Goal: Task Accomplishment & Management: Use online tool/utility

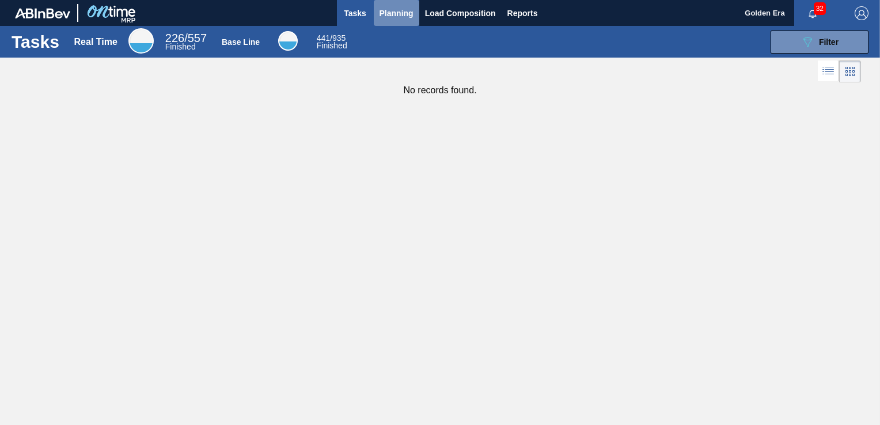
click at [404, 12] on span "Planning" at bounding box center [396, 13] width 34 height 14
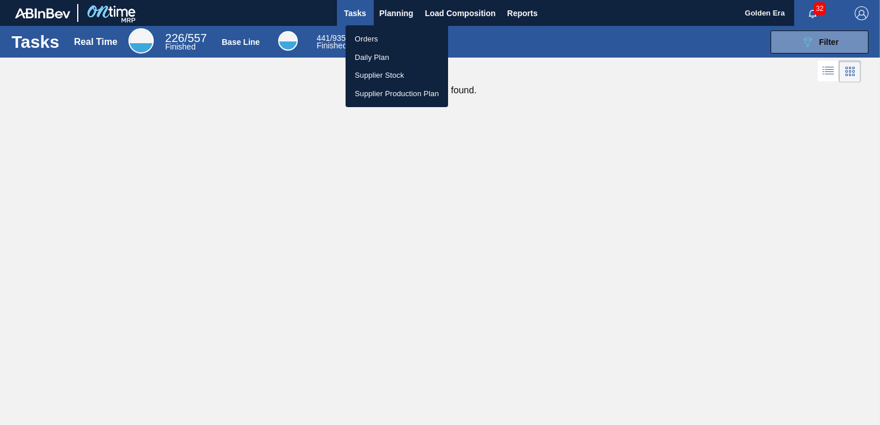
drag, startPoint x: 372, startPoint y: 36, endPoint x: 396, endPoint y: 161, distance: 127.3
click at [372, 36] on li "Orders" at bounding box center [396, 39] width 102 height 18
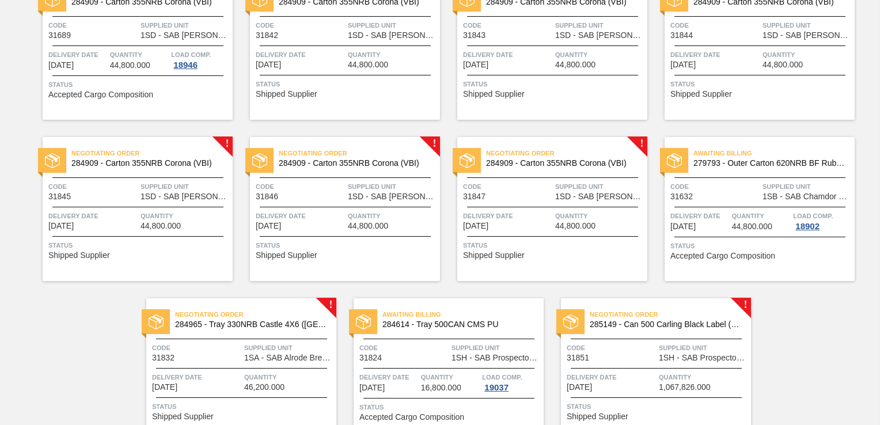
scroll to position [347, 0]
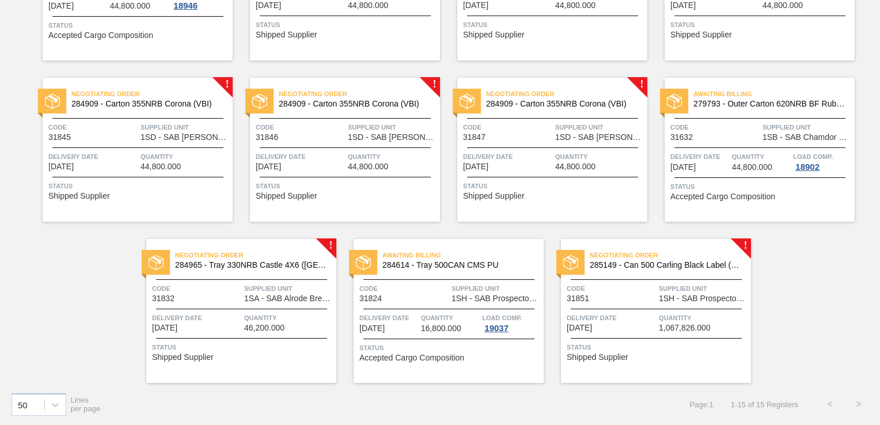
click at [645, 314] on span "Delivery Date" at bounding box center [611, 318] width 89 height 12
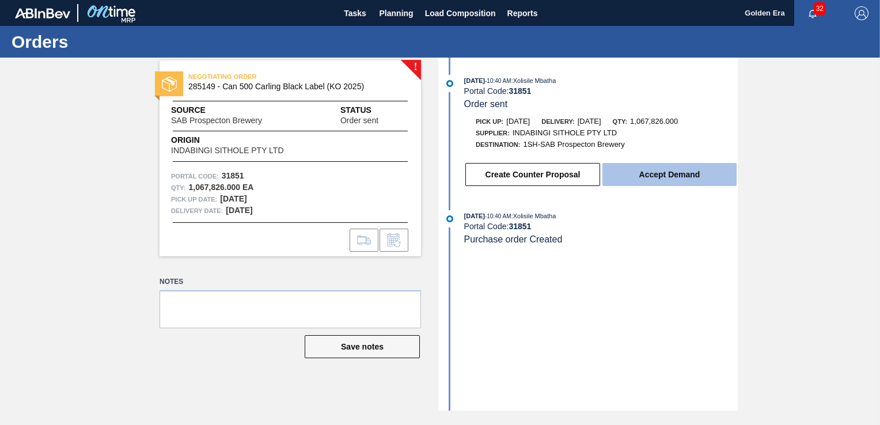
click at [637, 185] on button "Accept Demand" at bounding box center [669, 174] width 134 height 23
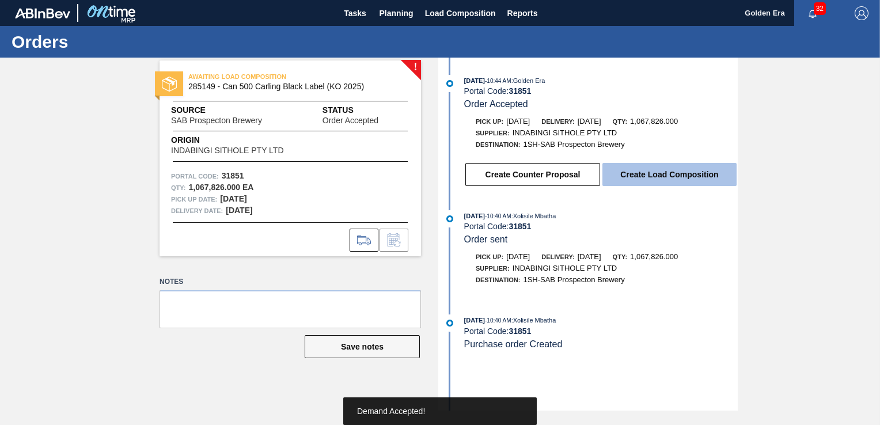
click at [707, 175] on button "Create Load Composition" at bounding box center [669, 174] width 134 height 23
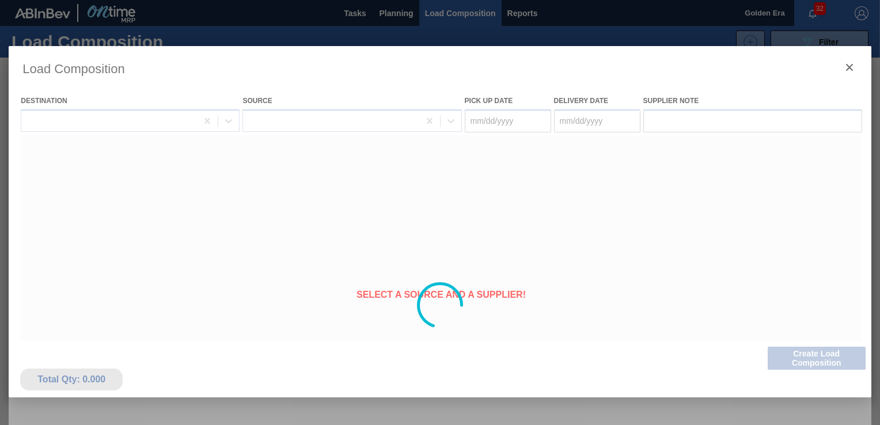
type Date "[DATE]"
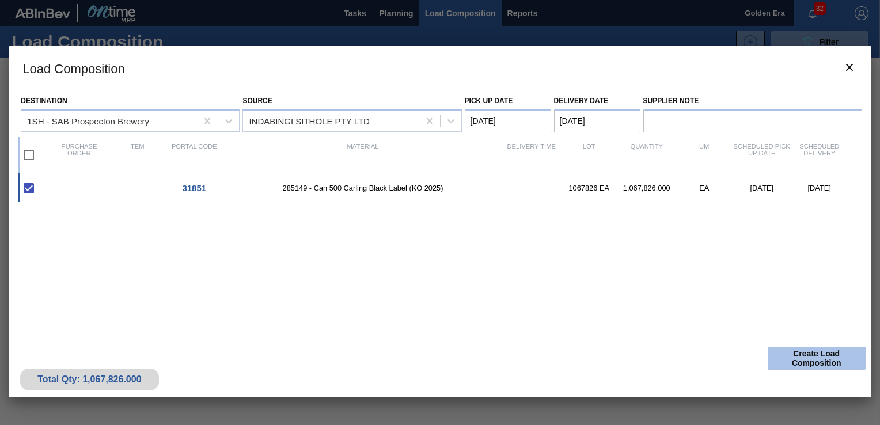
click at [826, 357] on button "Create Load Composition" at bounding box center [817, 358] width 98 height 23
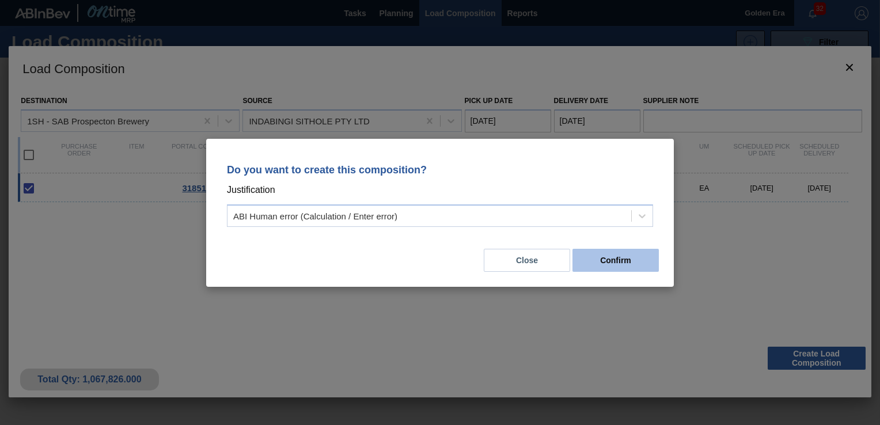
click at [601, 268] on button "Confirm" at bounding box center [615, 260] width 86 height 23
